Goal: Information Seeking & Learning: Find contact information

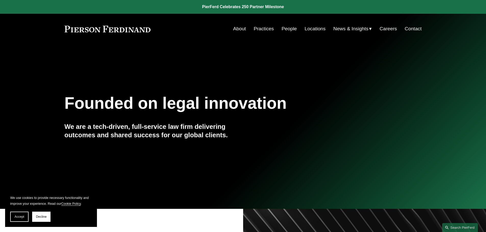
click at [285, 27] on link "People" at bounding box center [289, 29] width 15 height 10
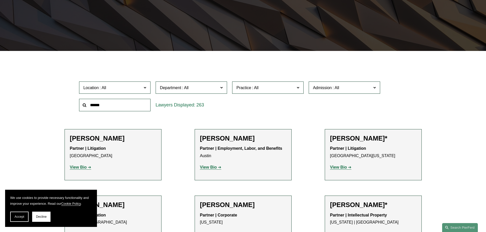
scroll to position [102, 0]
drag, startPoint x: 196, startPoint y: 140, endPoint x: 179, endPoint y: 141, distance: 16.9
click at [196, 140] on li "Scott A. Agthe Partner | Employment, Labor, and Benefits Austin View Bio Locati…" at bounding box center [243, 155] width 97 height 52
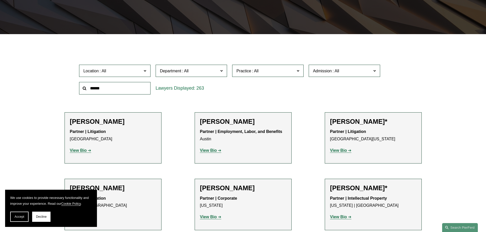
scroll to position [128, 0]
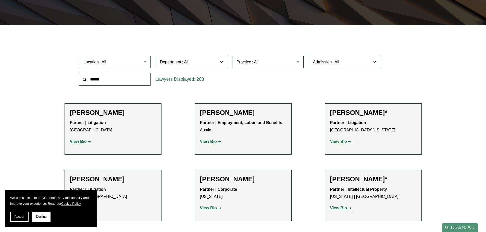
click at [6, 216] on section "We use cookies to provide necessary functionality and improve your experience. …" at bounding box center [51, 208] width 92 height 37
click at [19, 218] on span "Accept" at bounding box center [20, 217] width 10 height 4
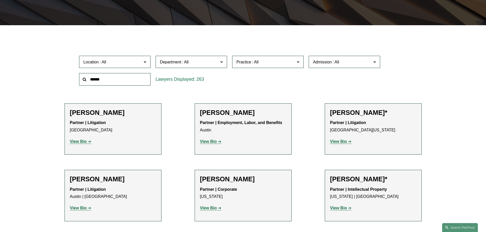
click at [134, 78] on input "text" at bounding box center [114, 79] width 71 height 12
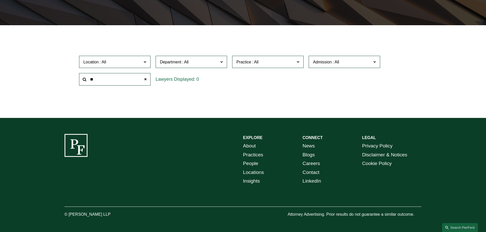
type input "*"
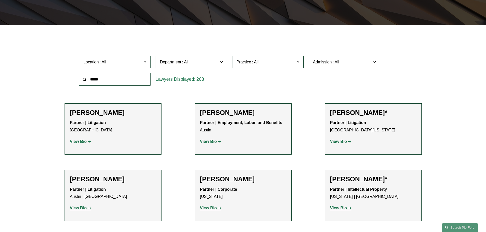
type input "*****"
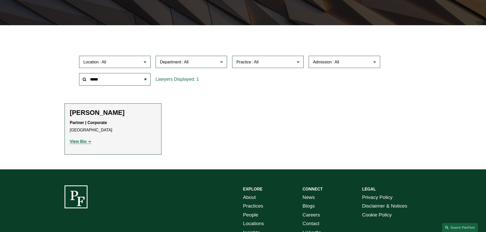
click at [84, 141] on strong "View Bio" at bounding box center [78, 142] width 17 height 4
click at [145, 80] on span at bounding box center [145, 79] width 10 height 10
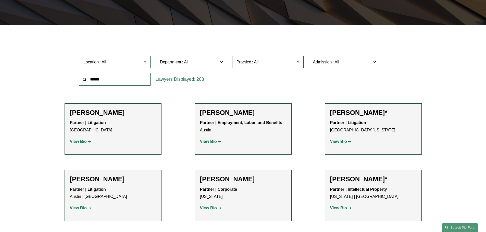
click at [145, 61] on span at bounding box center [144, 61] width 3 height 7
click at [0, 0] on link "London" at bounding box center [0, 0] width 0 height 0
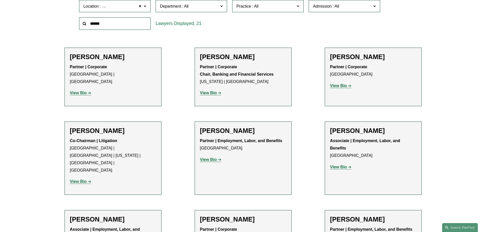
scroll to position [204, 0]
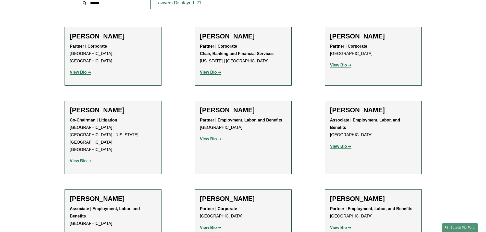
drag, startPoint x: 165, startPoint y: 122, endPoint x: 169, endPoint y: 124, distance: 4.3
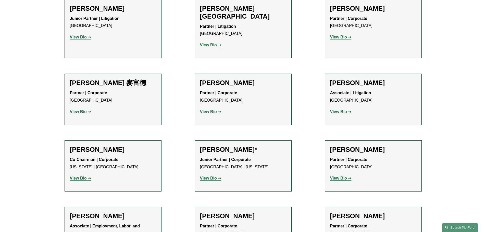
scroll to position [459, 0]
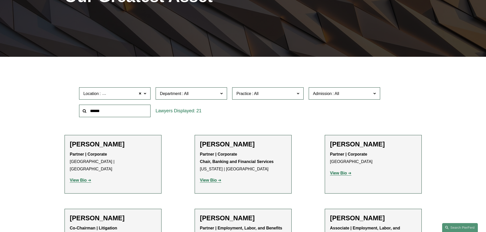
scroll to position [102, 0]
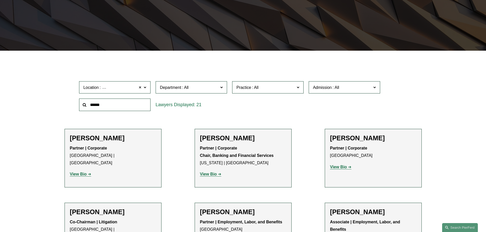
click at [141, 87] on span at bounding box center [140, 87] width 3 height 7
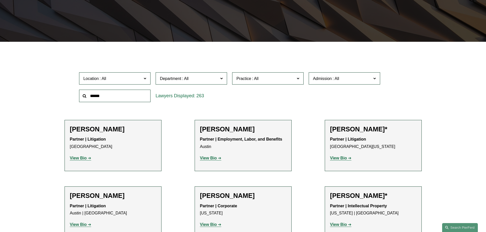
scroll to position [102, 0]
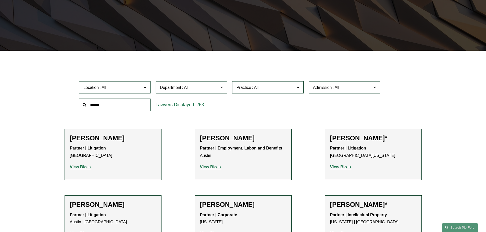
click at [377, 87] on label "Admission" at bounding box center [344, 87] width 71 height 12
click at [297, 88] on span at bounding box center [297, 87] width 3 height 7
click at [298, 88] on span at bounding box center [297, 87] width 3 height 7
click at [218, 84] on span "Department" at bounding box center [189, 87] width 58 height 7
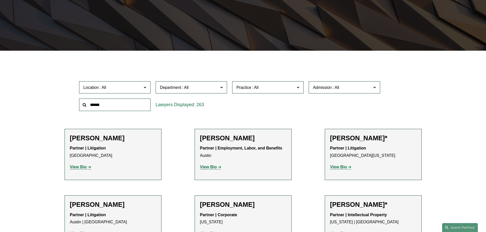
click at [219, 91] on label "Department" at bounding box center [191, 87] width 71 height 12
click at [148, 89] on label "Location" at bounding box center [114, 87] width 71 height 12
click at [147, 86] on label "Location" at bounding box center [114, 87] width 71 height 12
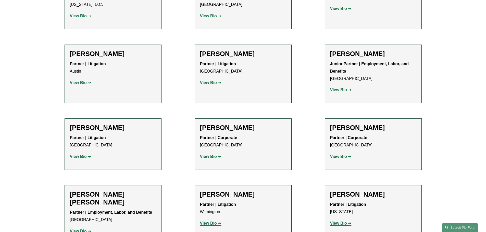
scroll to position [1071, 0]
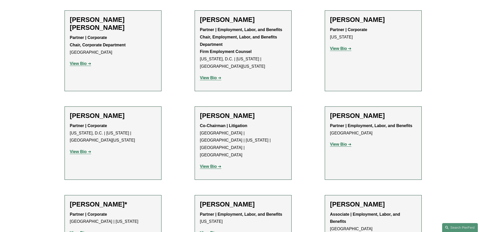
scroll to position [2476, 0]
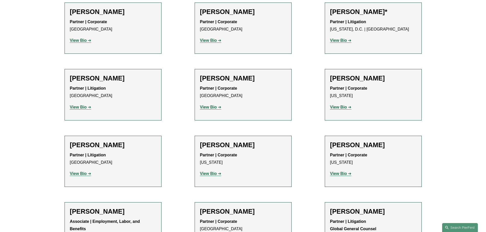
drag, startPoint x: 193, startPoint y: 146, endPoint x: 183, endPoint y: 154, distance: 12.9
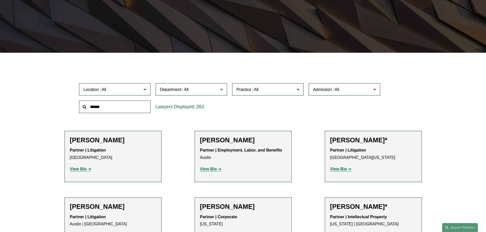
scroll to position [102, 0]
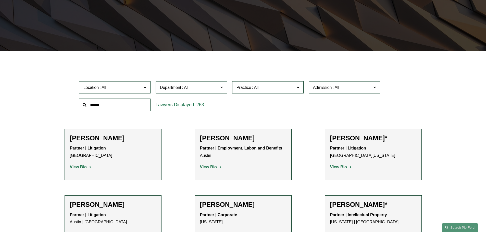
click at [143, 85] on label "Location" at bounding box center [114, 87] width 71 height 12
drag, startPoint x: 91, startPoint y: 98, endPoint x: 94, endPoint y: 98, distance: 3.3
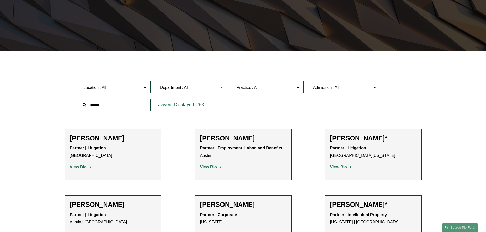
click at [0, 0] on link "London" at bounding box center [0, 0] width 0 height 0
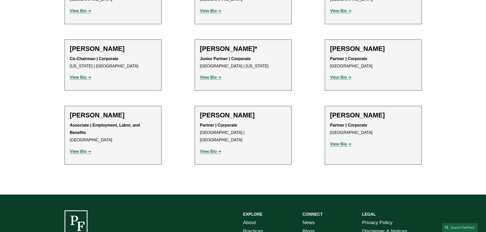
scroll to position [587, 0]
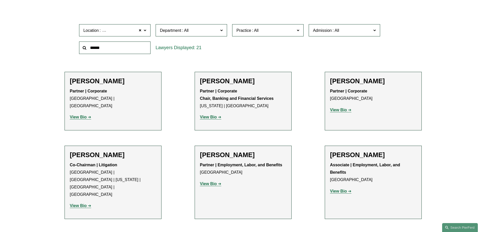
scroll to position [179, 0]
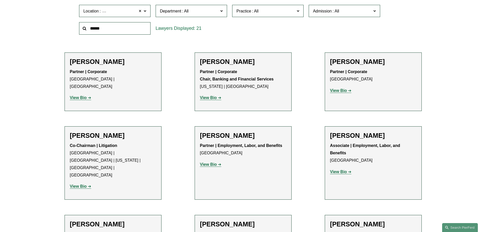
click at [141, 11] on span at bounding box center [140, 11] width 3 height 7
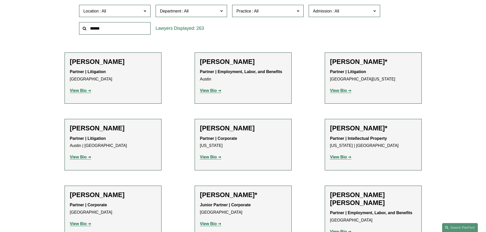
click at [118, 30] on input "text" at bounding box center [114, 28] width 71 height 12
type input "***"
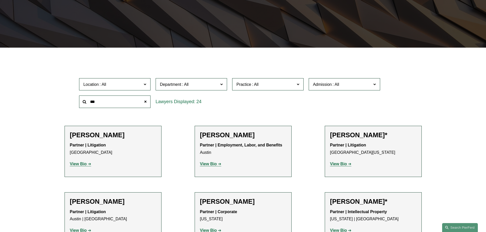
scroll to position [102, 0]
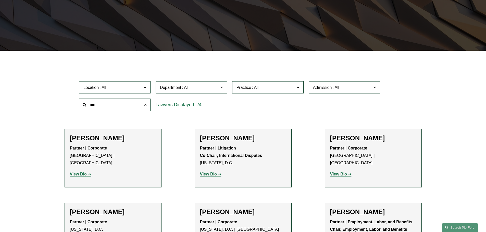
click at [146, 105] on span at bounding box center [145, 105] width 10 height 10
click at [132, 105] on input "text" at bounding box center [114, 105] width 71 height 12
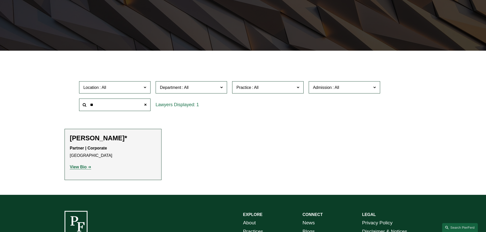
type input "*"
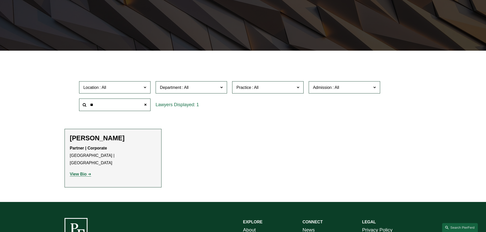
type input "*"
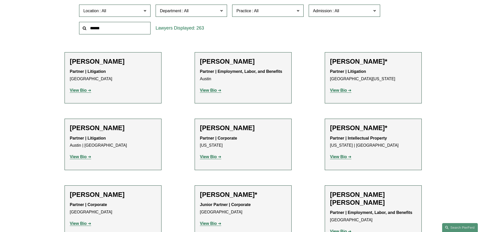
scroll to position [179, 0]
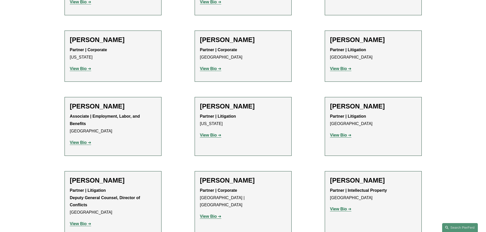
scroll to position [5417, 0]
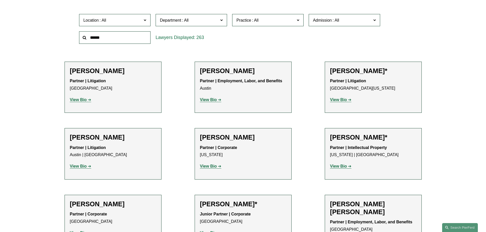
scroll to position [179, 0]
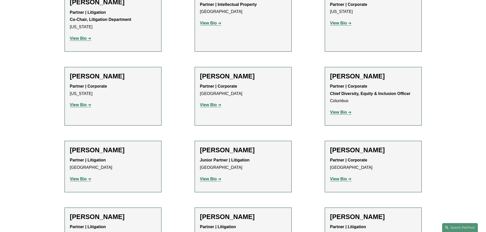
scroll to position [816, 0]
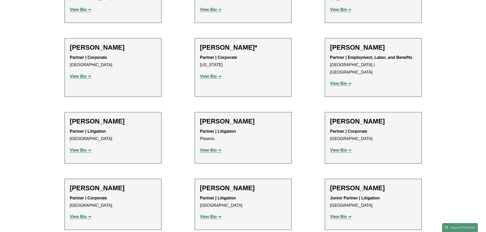
scroll to position [4778, 0]
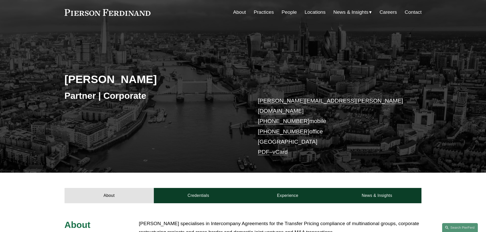
scroll to position [26, 0]
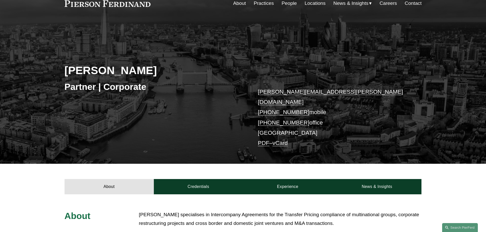
click at [262, 96] on p "ivan.hanna@pierferd.com +44 77 7963 3671 mobile +44 20 4591 3212 office London …" at bounding box center [332, 118] width 149 height 62
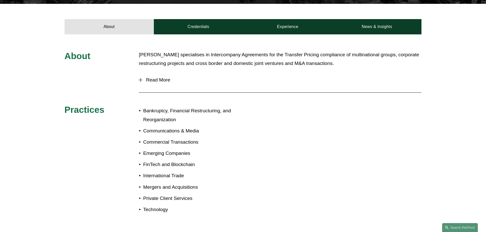
scroll to position [179, 0]
